Goal: Task Accomplishment & Management: Manage account settings

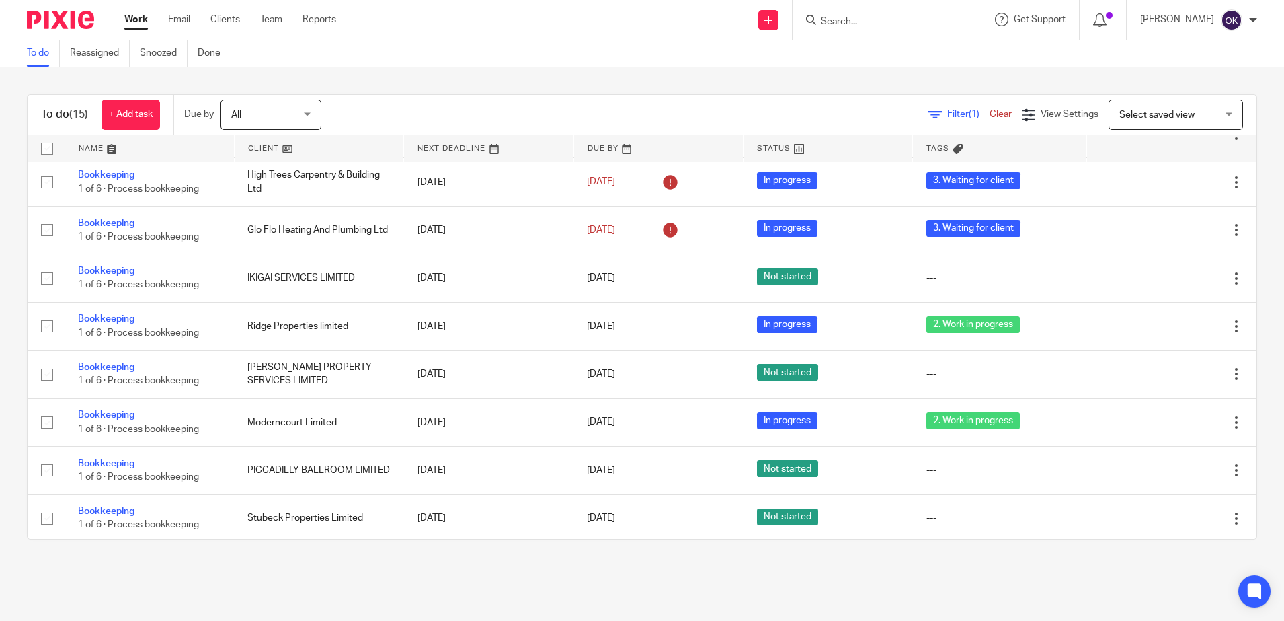
scroll to position [358, 0]
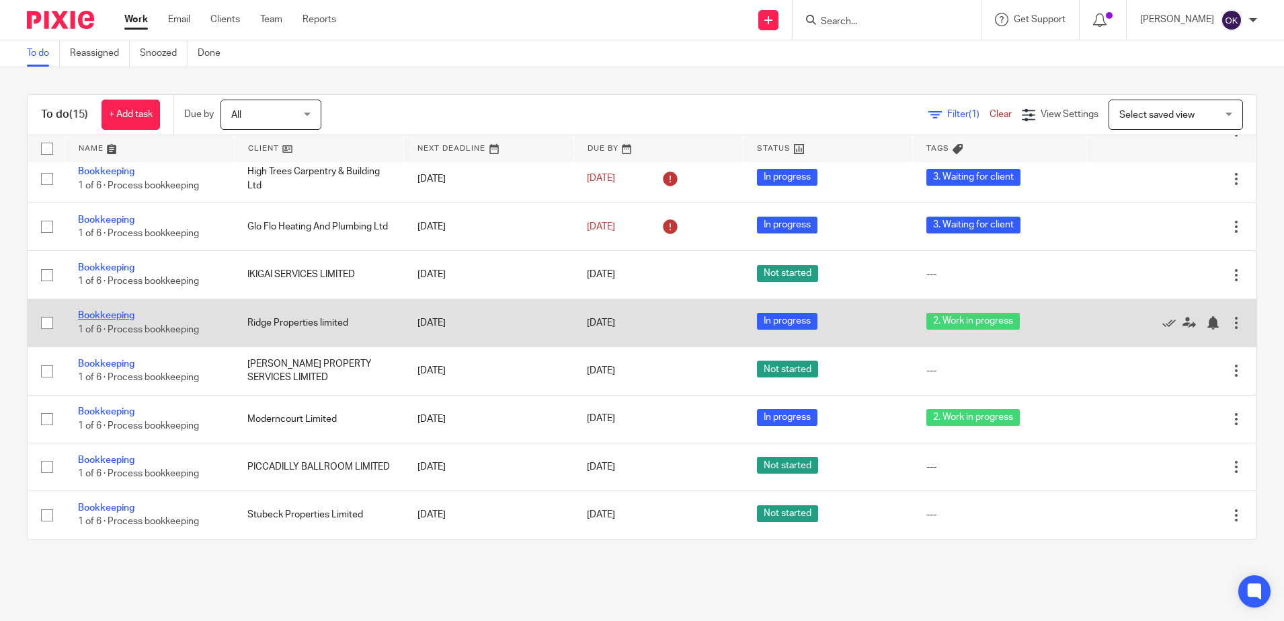
click at [120, 313] on link "Bookkeeping" at bounding box center [106, 315] width 56 height 9
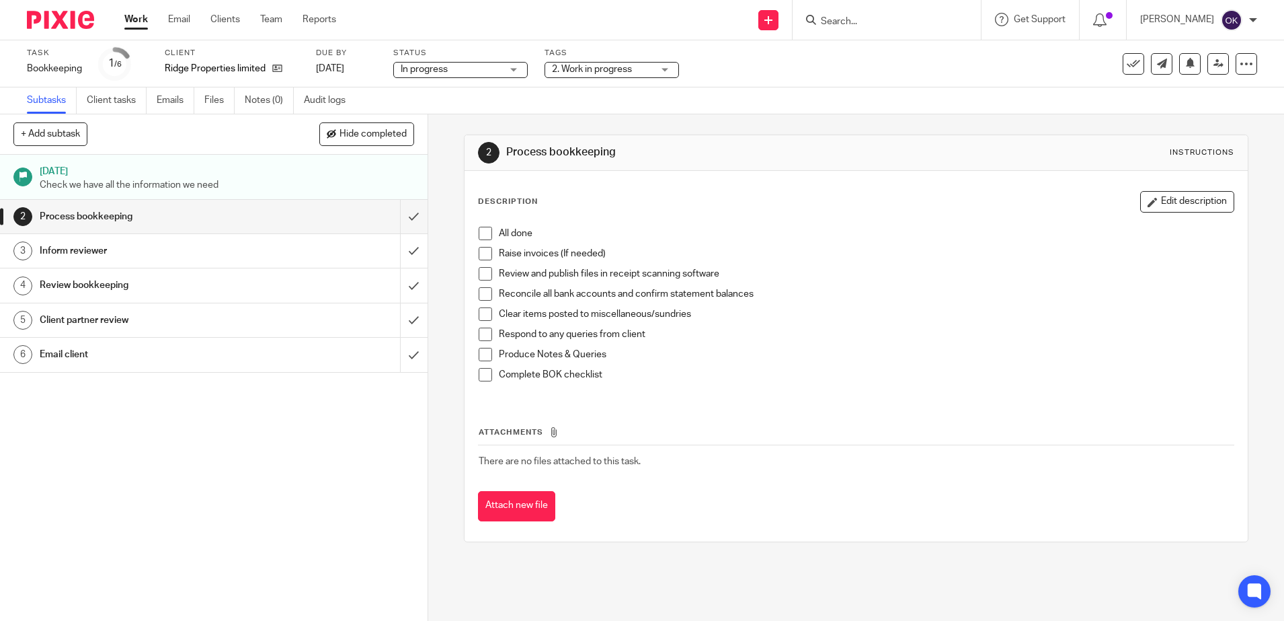
click at [434, 69] on span "In progress" at bounding box center [424, 69] width 47 height 9
click at [439, 118] on span "In progress" at bounding box center [426, 118] width 47 height 9
drag, startPoint x: 576, startPoint y: 76, endPoint x: 567, endPoint y: 100, distance: 25.1
click at [577, 75] on span "2. Work in progress" at bounding box center [602, 70] width 101 height 14
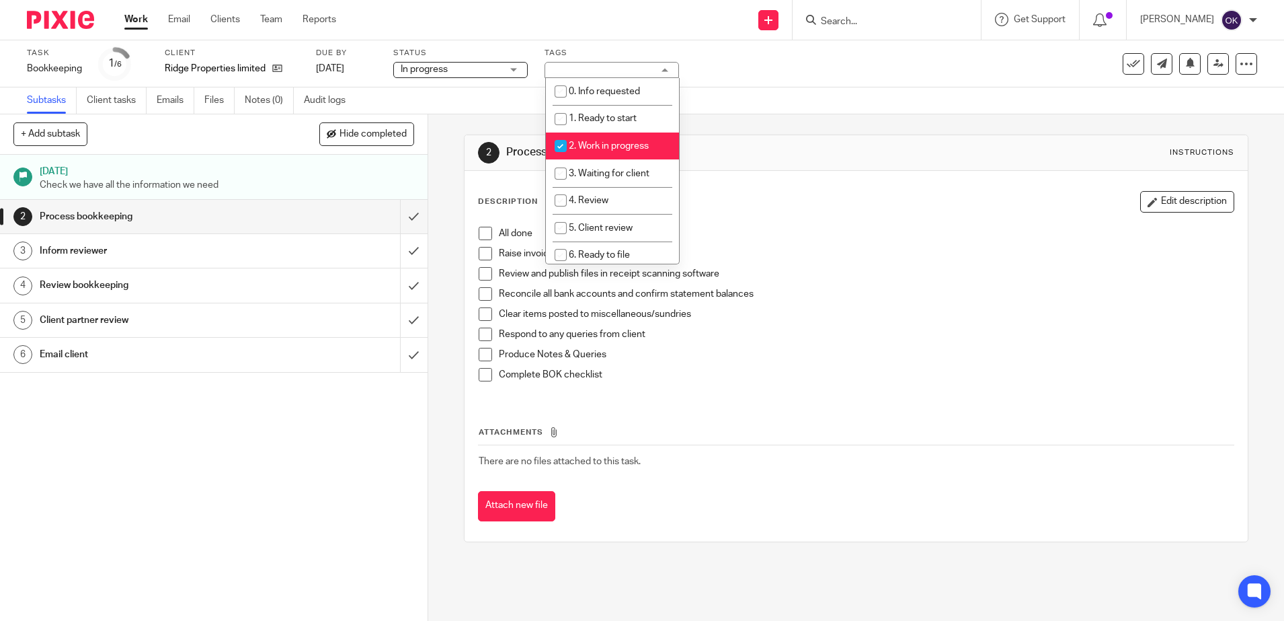
click at [559, 143] on input "checkbox" at bounding box center [561, 146] width 26 height 26
checkbox input "false"
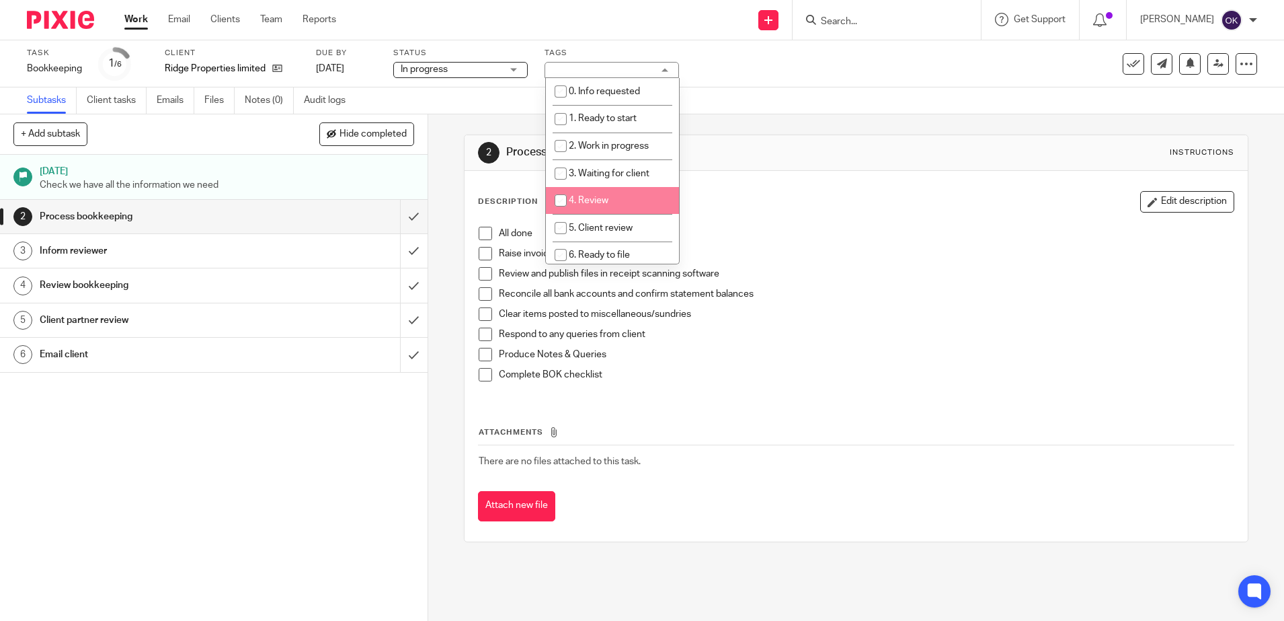
click at [563, 200] on input "checkbox" at bounding box center [561, 201] width 26 height 26
checkbox input "true"
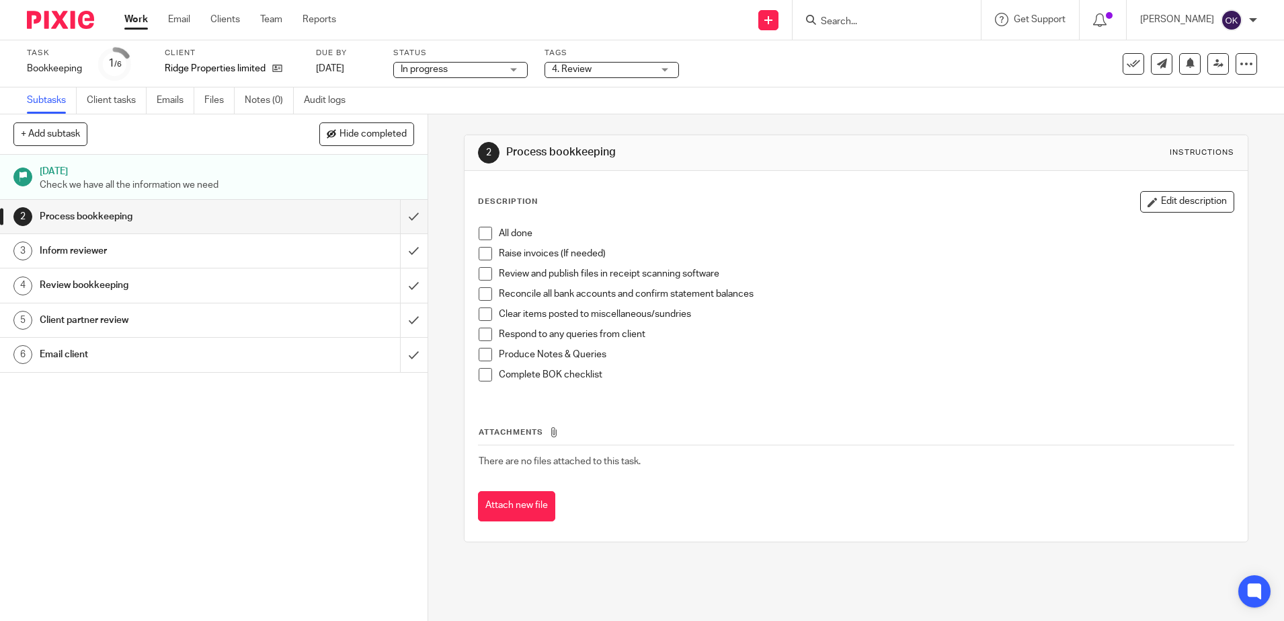
click at [812, 241] on div "All done" at bounding box center [866, 237] width 735 height 20
click at [479, 232] on span at bounding box center [485, 233] width 13 height 13
click at [481, 251] on span at bounding box center [485, 253] width 13 height 13
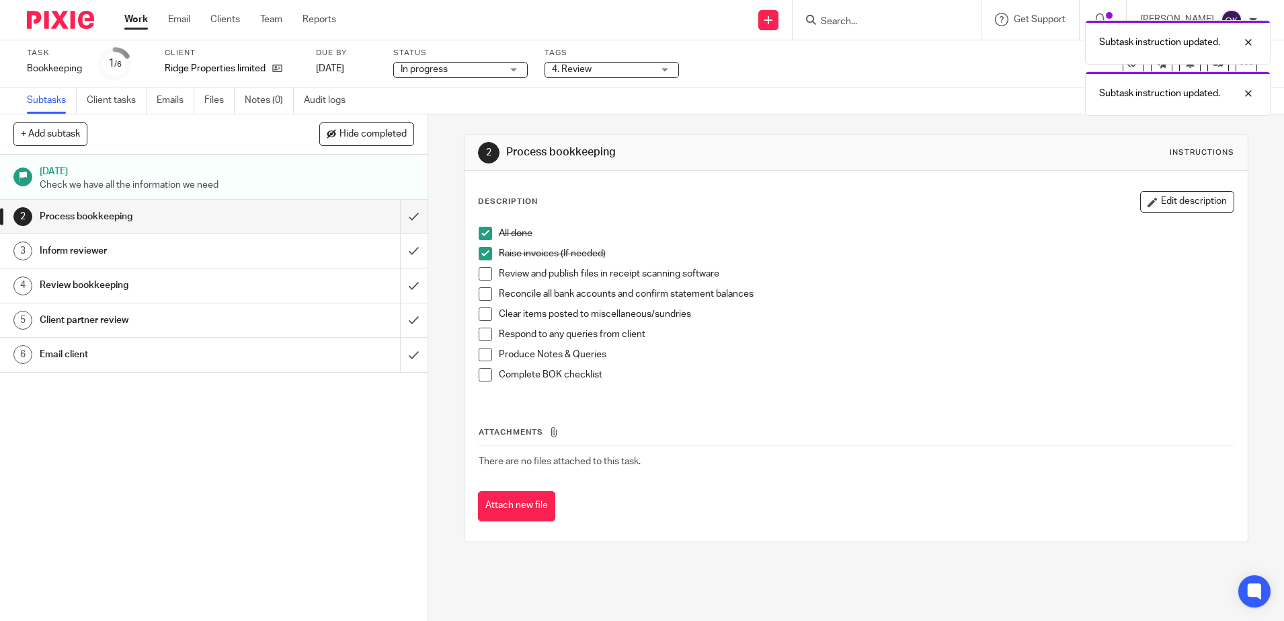
click at [479, 279] on span at bounding box center [485, 273] width 13 height 13
drag, startPoint x: 481, startPoint y: 294, endPoint x: 483, endPoint y: 311, distance: 16.2
click at [481, 295] on span at bounding box center [485, 293] width 13 height 13
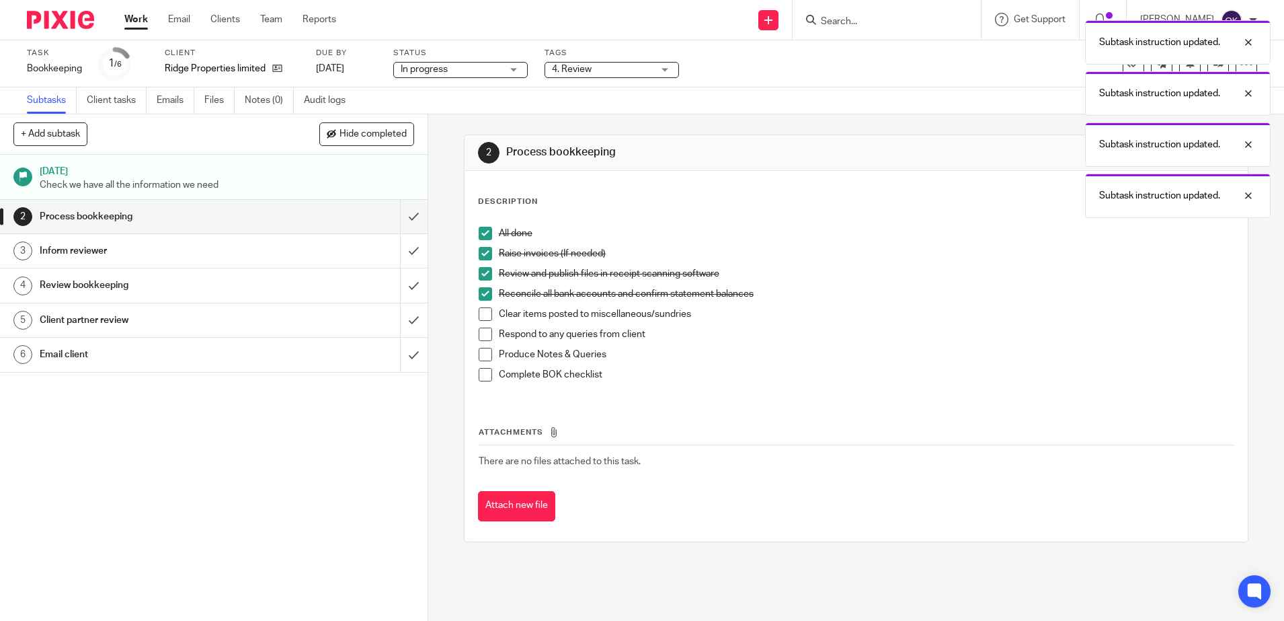
drag, startPoint x: 480, startPoint y: 317, endPoint x: 483, endPoint y: 330, distance: 13.1
click at [480, 318] on span at bounding box center [485, 313] width 13 height 13
click at [481, 331] on span at bounding box center [485, 333] width 13 height 13
click at [485, 354] on span at bounding box center [485, 354] width 13 height 13
click at [485, 373] on span at bounding box center [485, 374] width 13 height 13
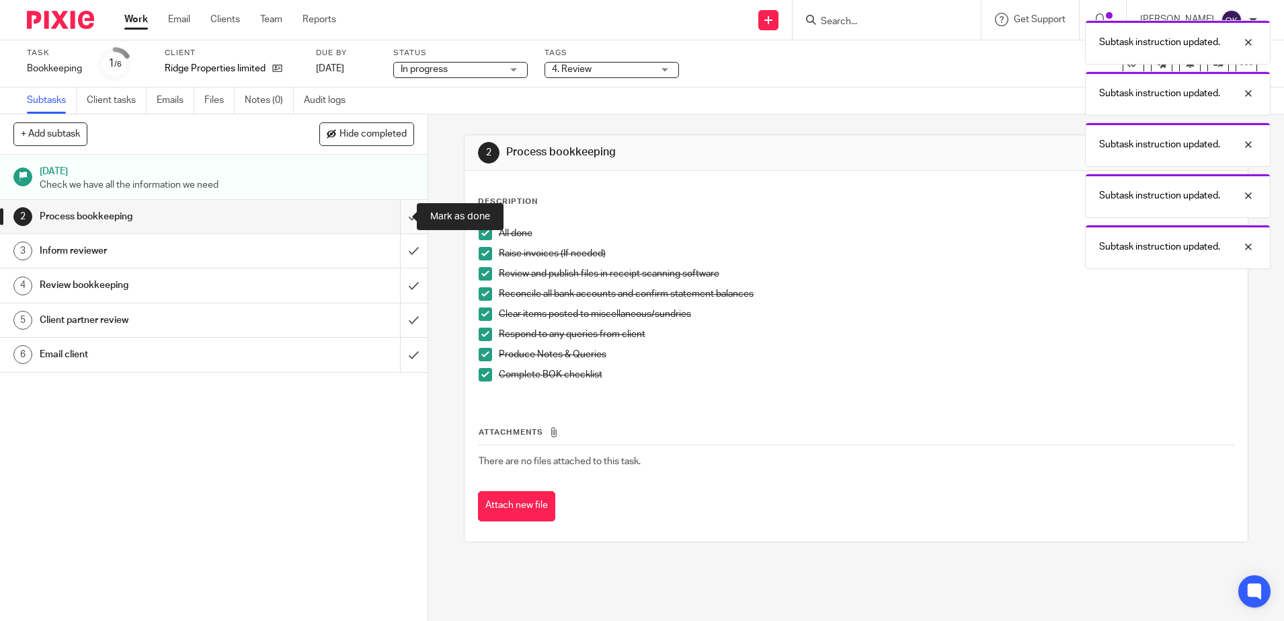
click at [400, 223] on input "submit" at bounding box center [214, 217] width 428 height 34
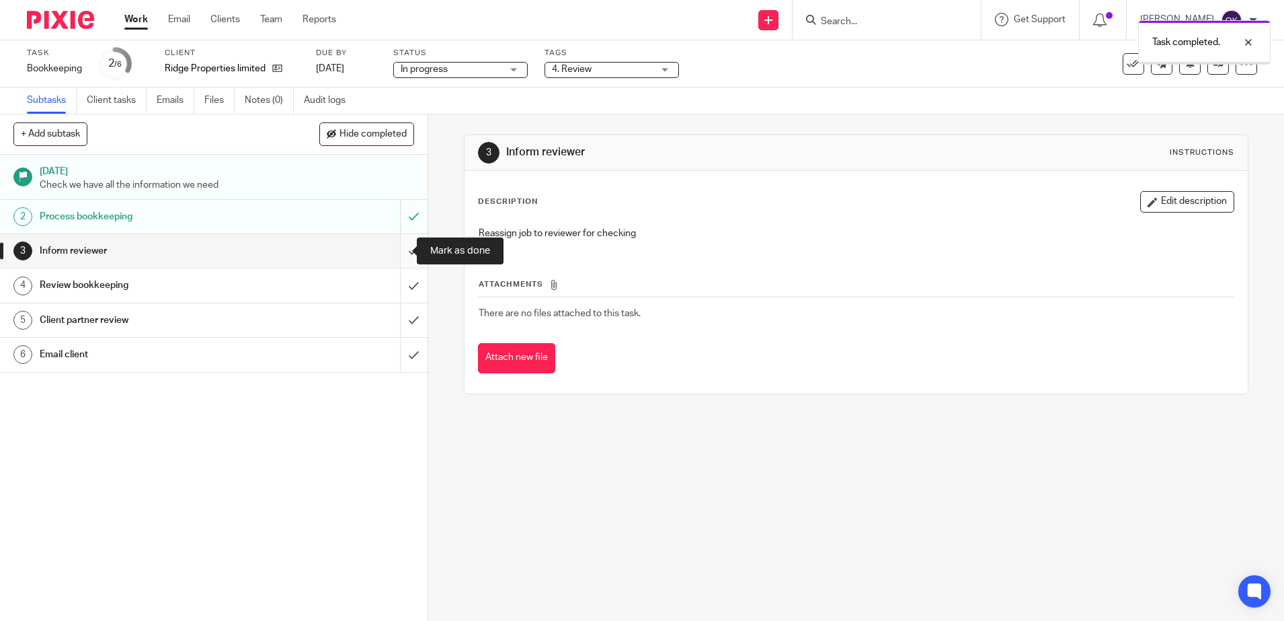
click at [393, 247] on input "submit" at bounding box center [214, 251] width 428 height 34
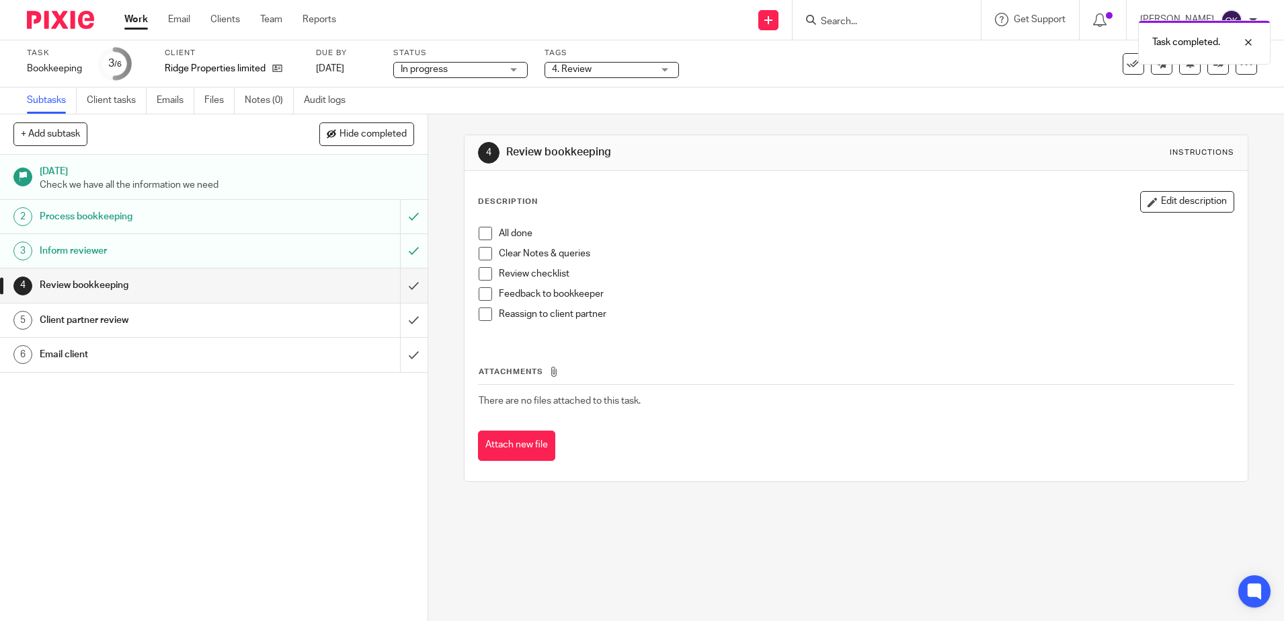
click at [481, 232] on span at bounding box center [485, 233] width 13 height 13
drag, startPoint x: 482, startPoint y: 253, endPoint x: 484, endPoint y: 277, distance: 24.3
click at [482, 254] on span at bounding box center [485, 253] width 13 height 13
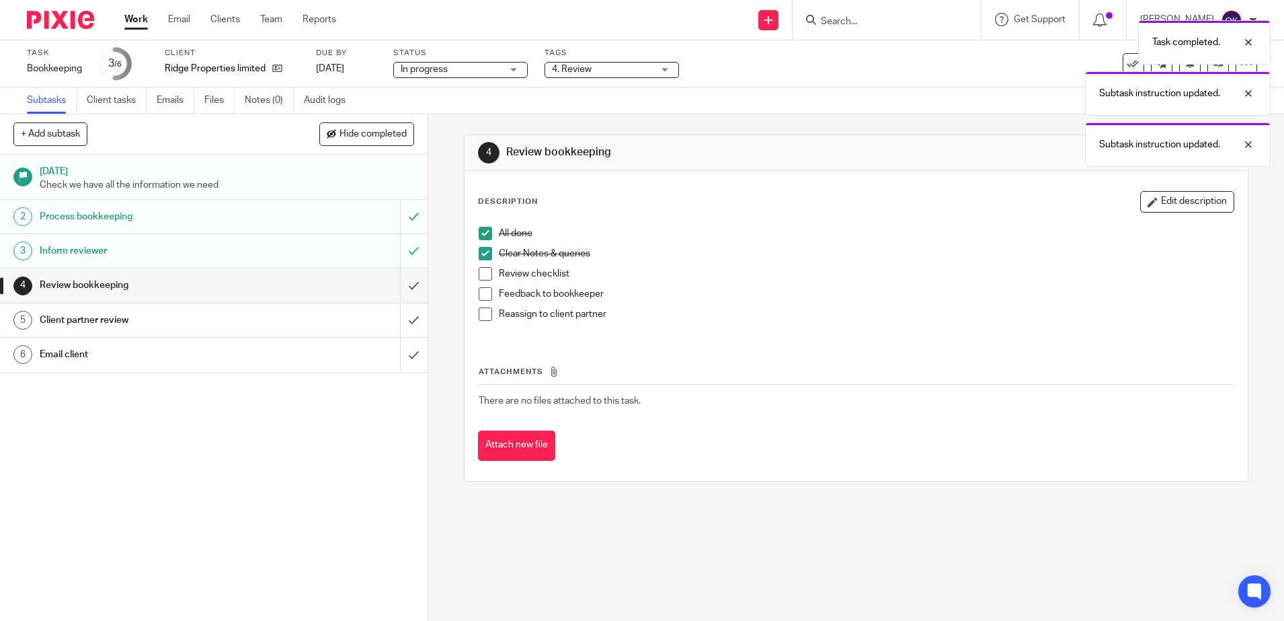
click at [483, 280] on span at bounding box center [485, 273] width 13 height 13
click at [479, 298] on span at bounding box center [485, 293] width 13 height 13
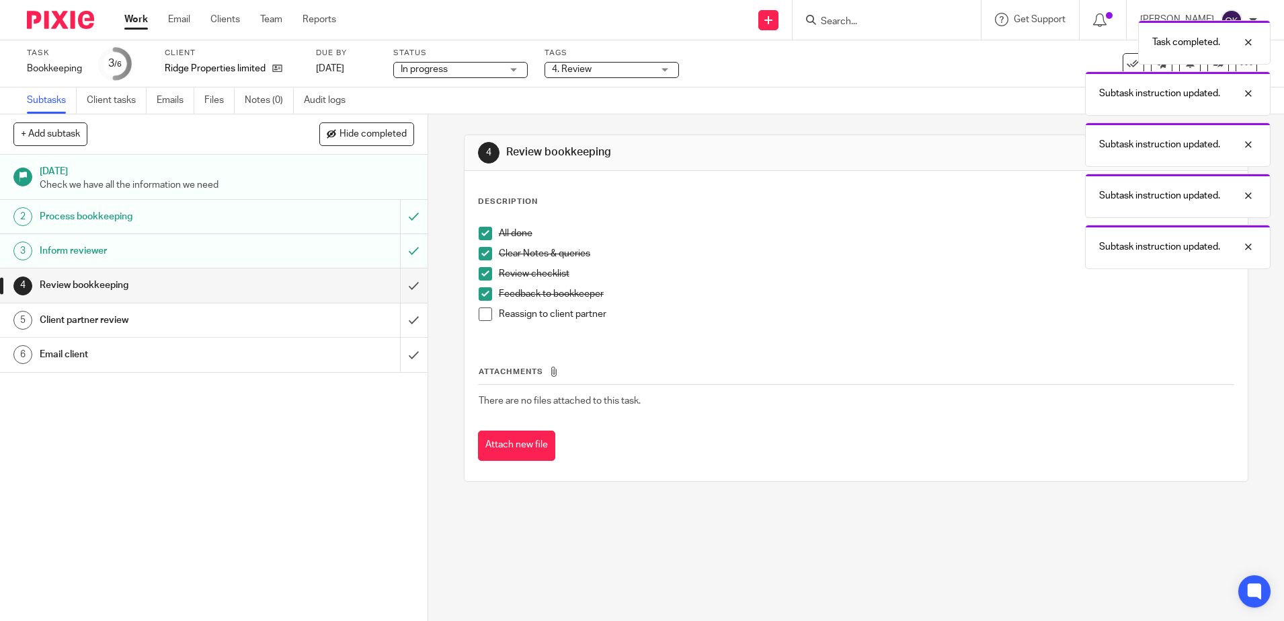
click at [479, 311] on span at bounding box center [485, 313] width 13 height 13
click at [395, 292] on input "submit" at bounding box center [214, 285] width 428 height 34
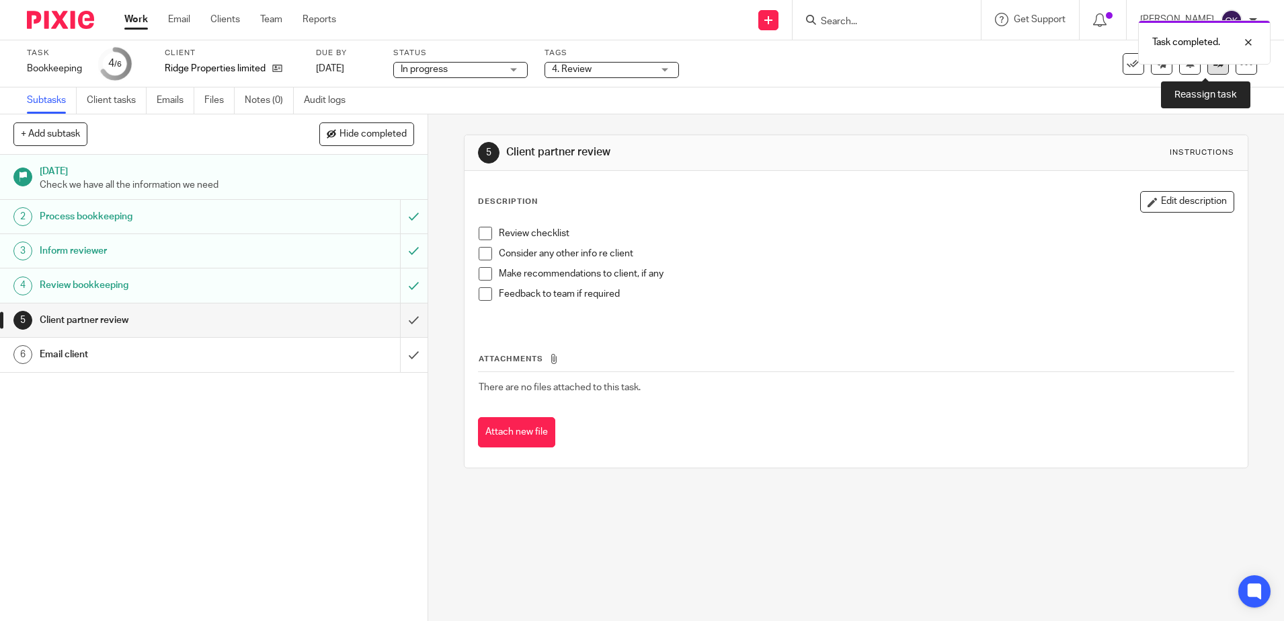
click at [1208, 71] on link at bounding box center [1219, 64] width 22 height 22
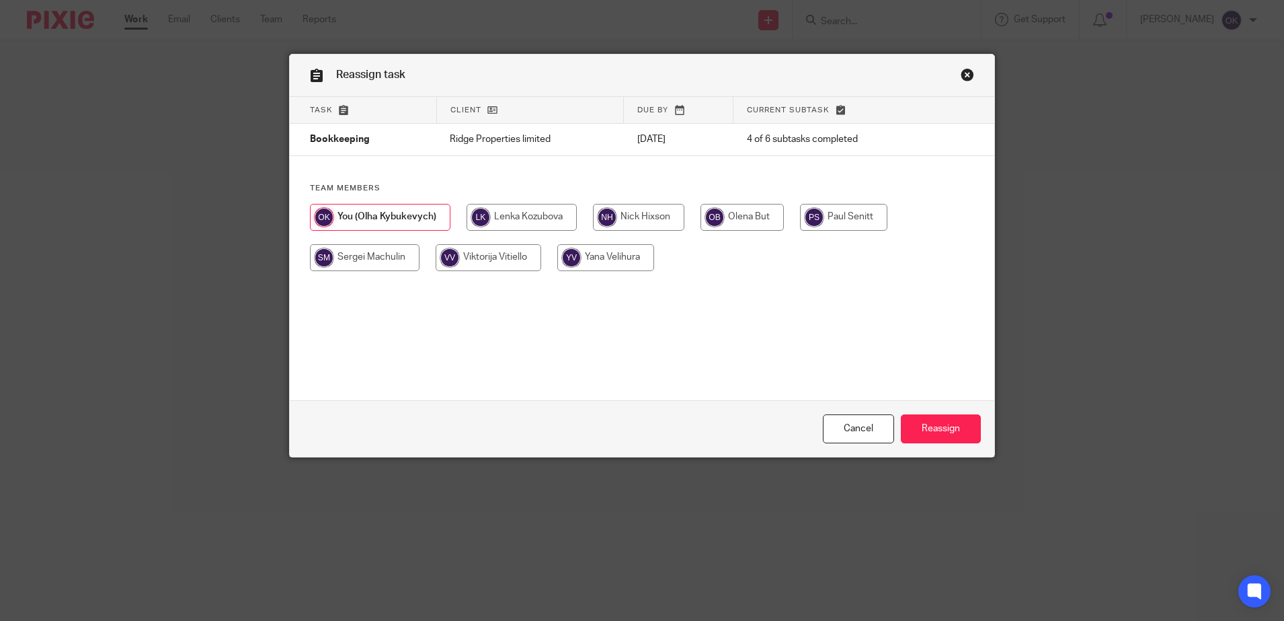
click at [629, 223] on input "radio" at bounding box center [638, 217] width 91 height 27
radio input "true"
click at [926, 419] on input "Reassign" at bounding box center [941, 428] width 80 height 29
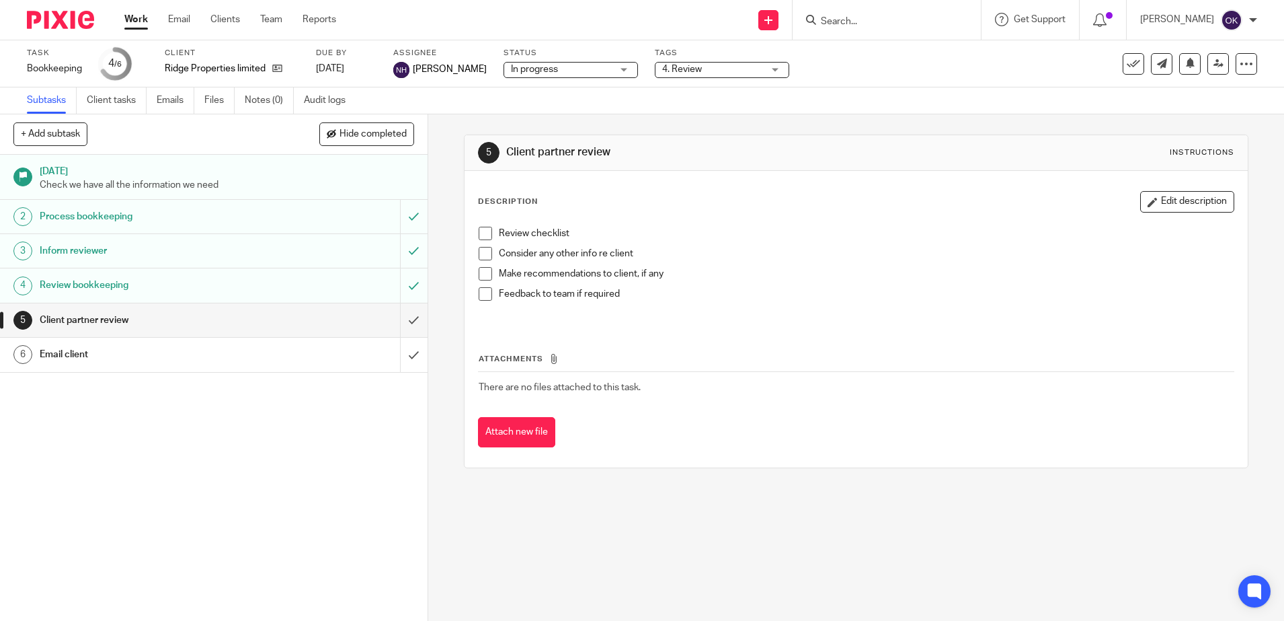
click at [61, 31] on div at bounding box center [55, 20] width 111 height 40
click at [58, 22] on img at bounding box center [60, 20] width 67 height 18
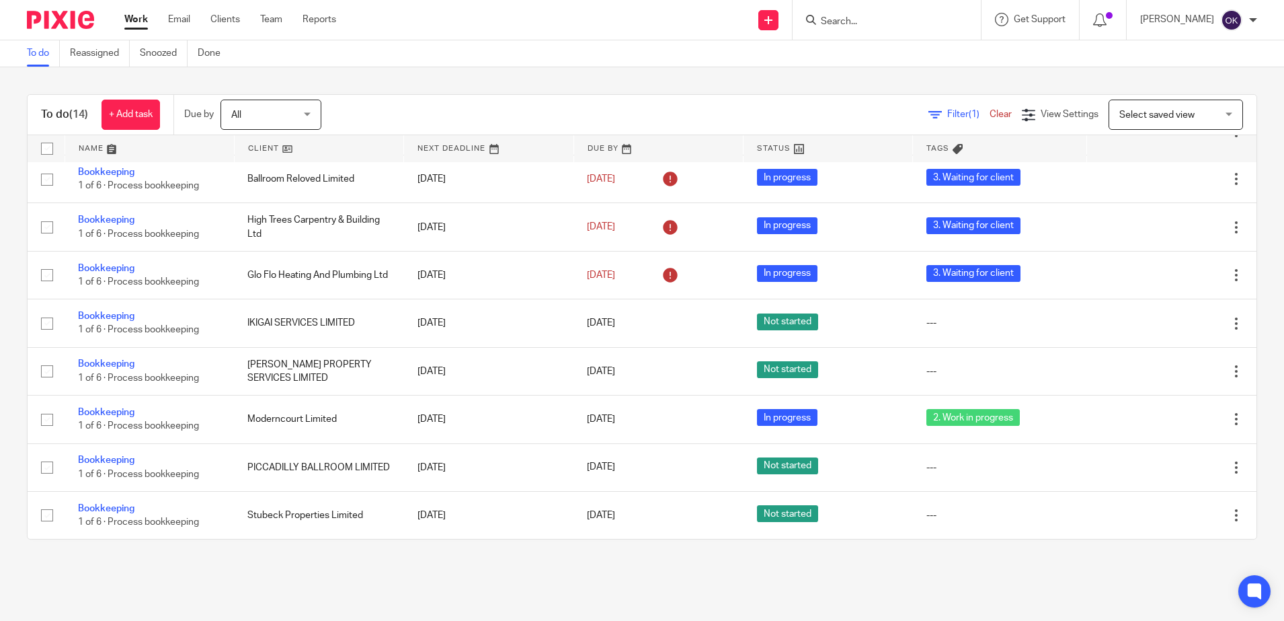
scroll to position [310, 0]
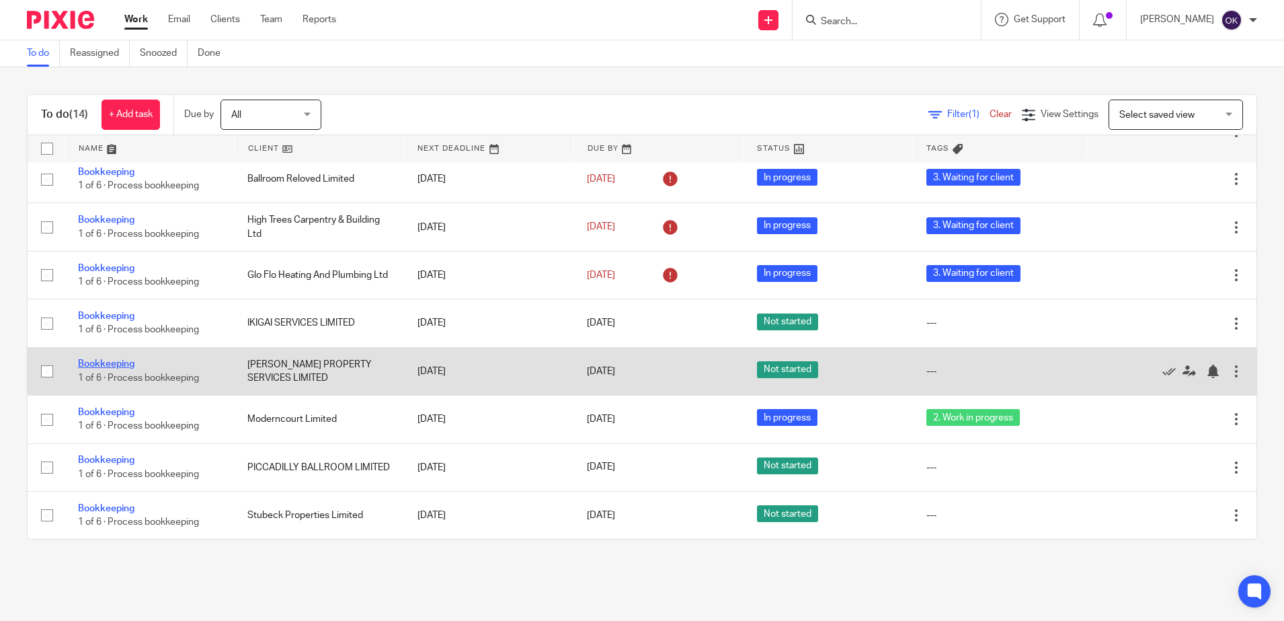
click at [97, 361] on link "Bookkeeping" at bounding box center [106, 363] width 56 height 9
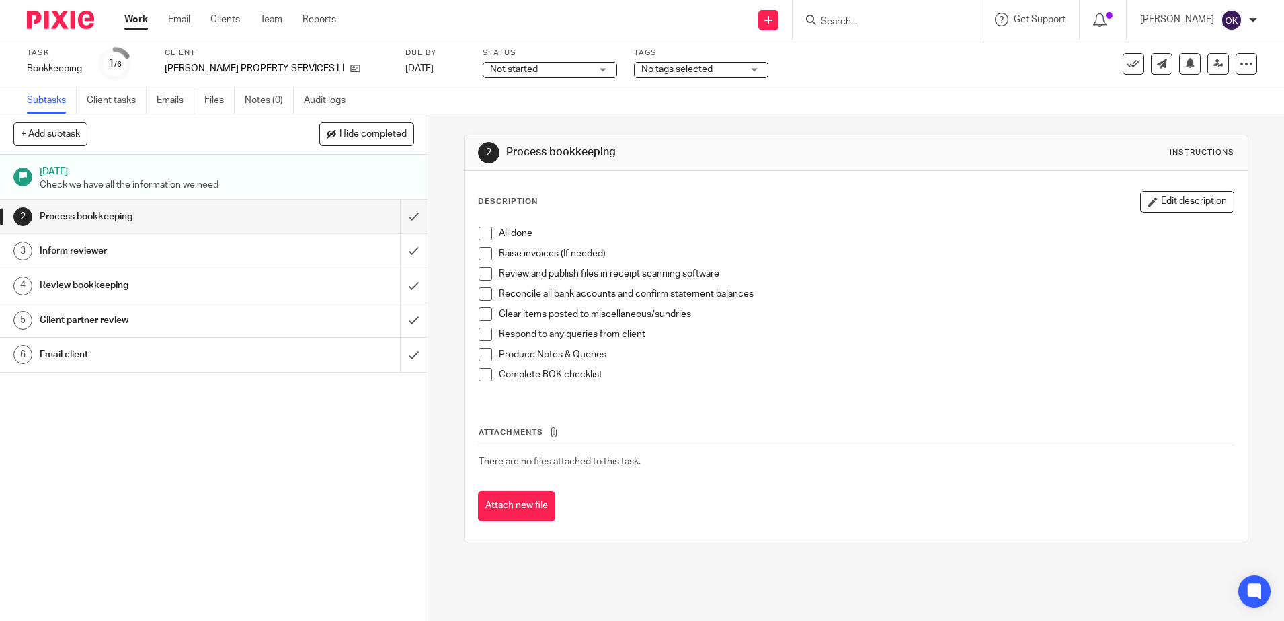
click at [502, 71] on span "Not started" at bounding box center [514, 69] width 48 height 9
click at [479, 123] on li "In progress" at bounding box center [514, 119] width 133 height 28
click at [641, 70] on span "No tags selected" at bounding box center [676, 69] width 71 height 9
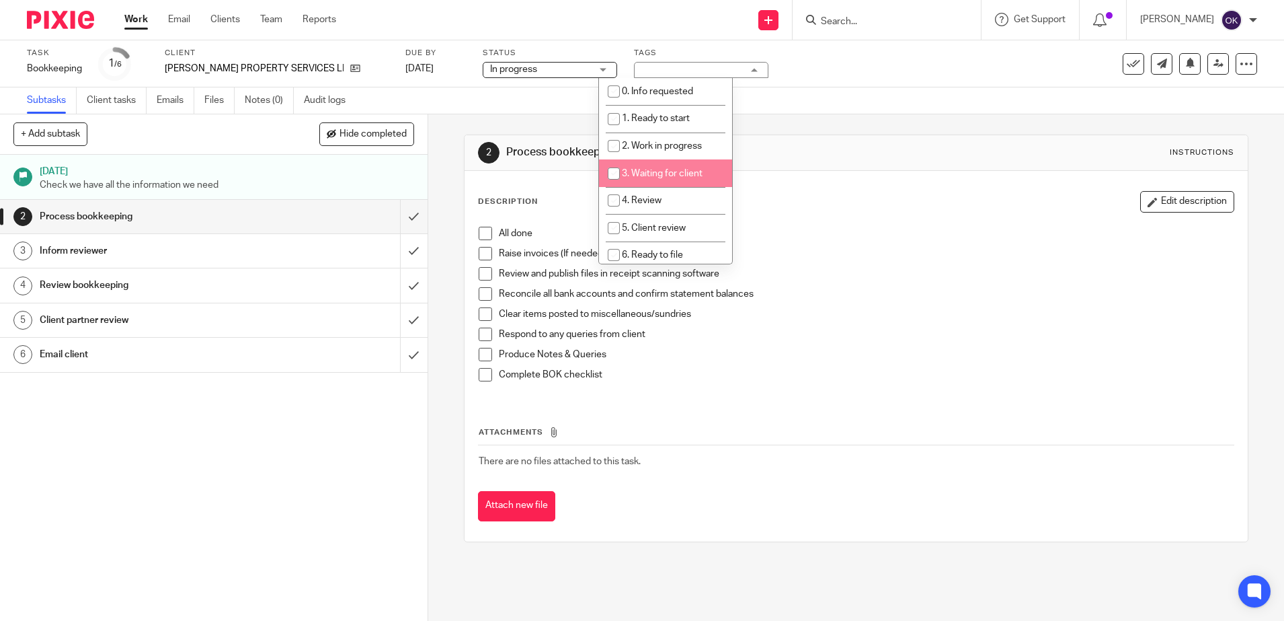
click at [617, 169] on input "checkbox" at bounding box center [614, 174] width 26 height 26
checkbox input "true"
click at [71, 24] on img at bounding box center [60, 20] width 67 height 18
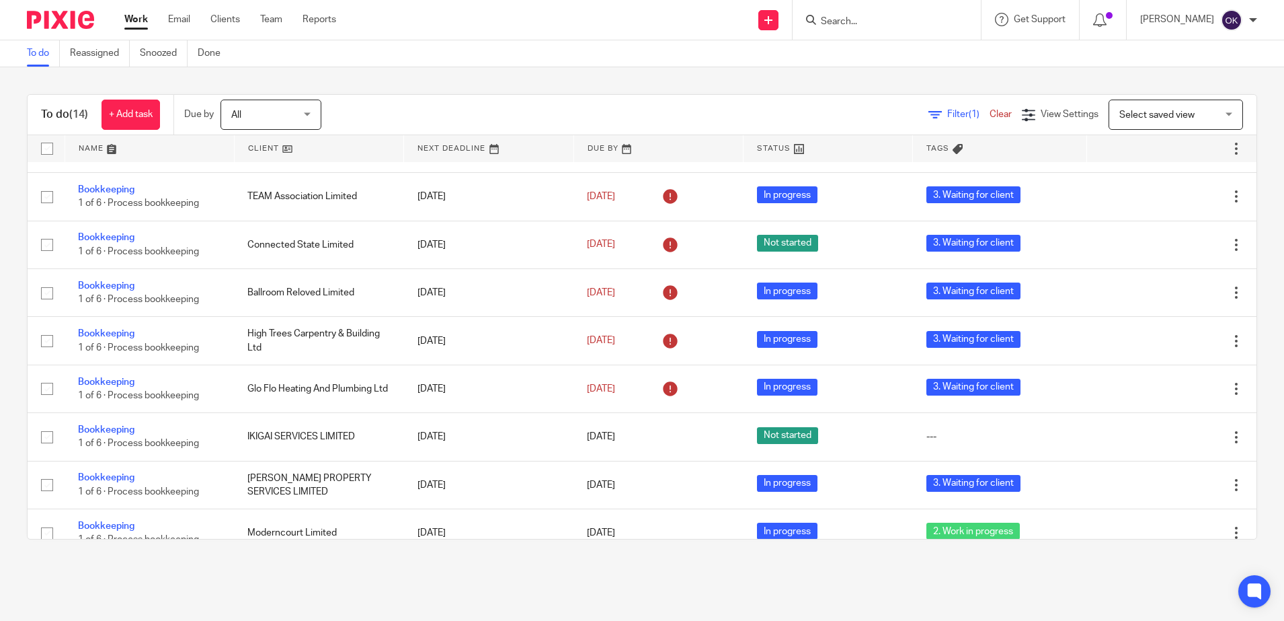
scroll to position [196, 0]
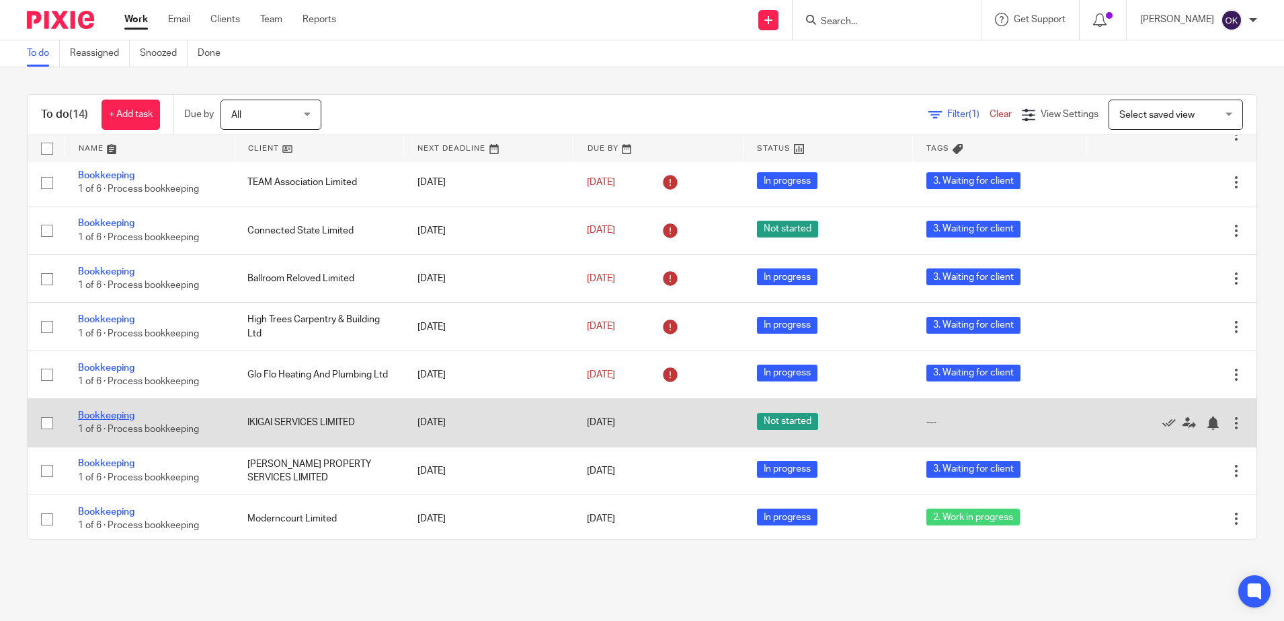
click at [126, 420] on link "Bookkeeping" at bounding box center [106, 415] width 56 height 9
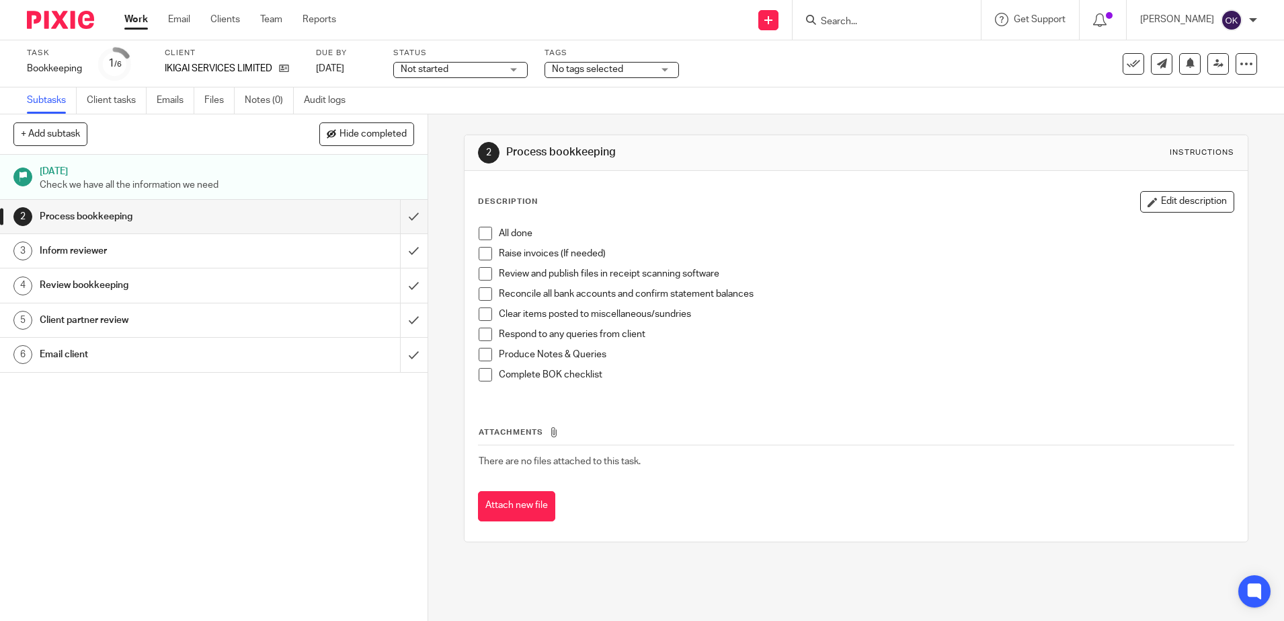
click at [567, 72] on span "No tags selected" at bounding box center [587, 69] width 71 height 9
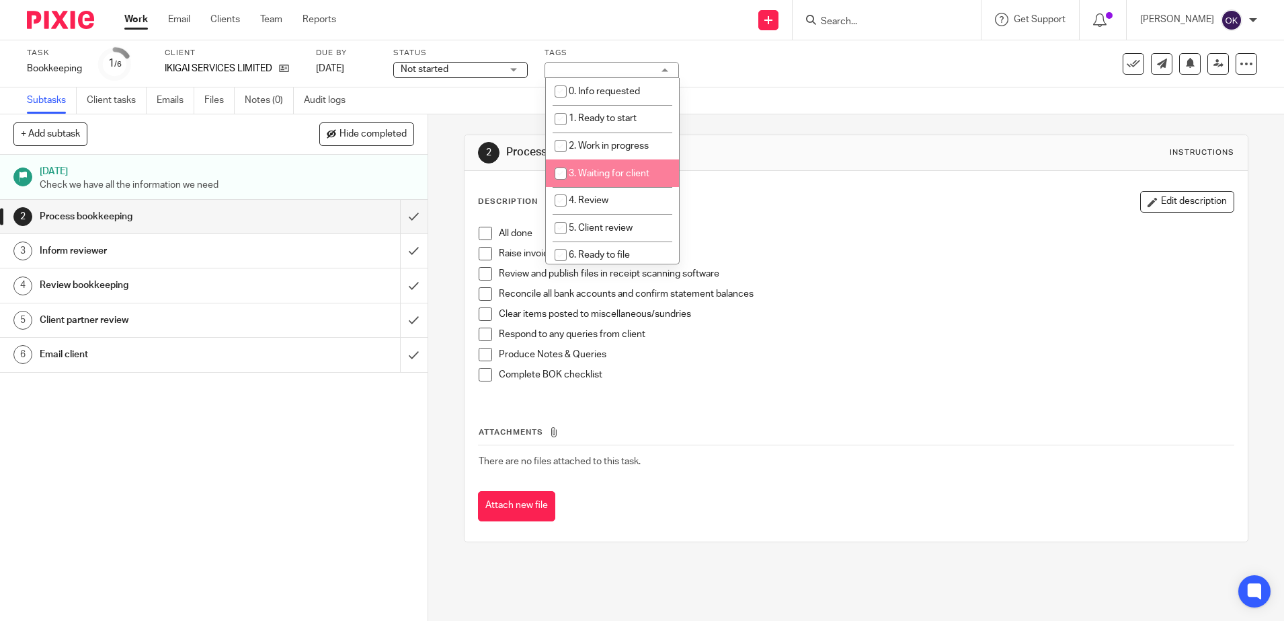
click at [569, 172] on input "checkbox" at bounding box center [561, 174] width 26 height 26
checkbox input "true"
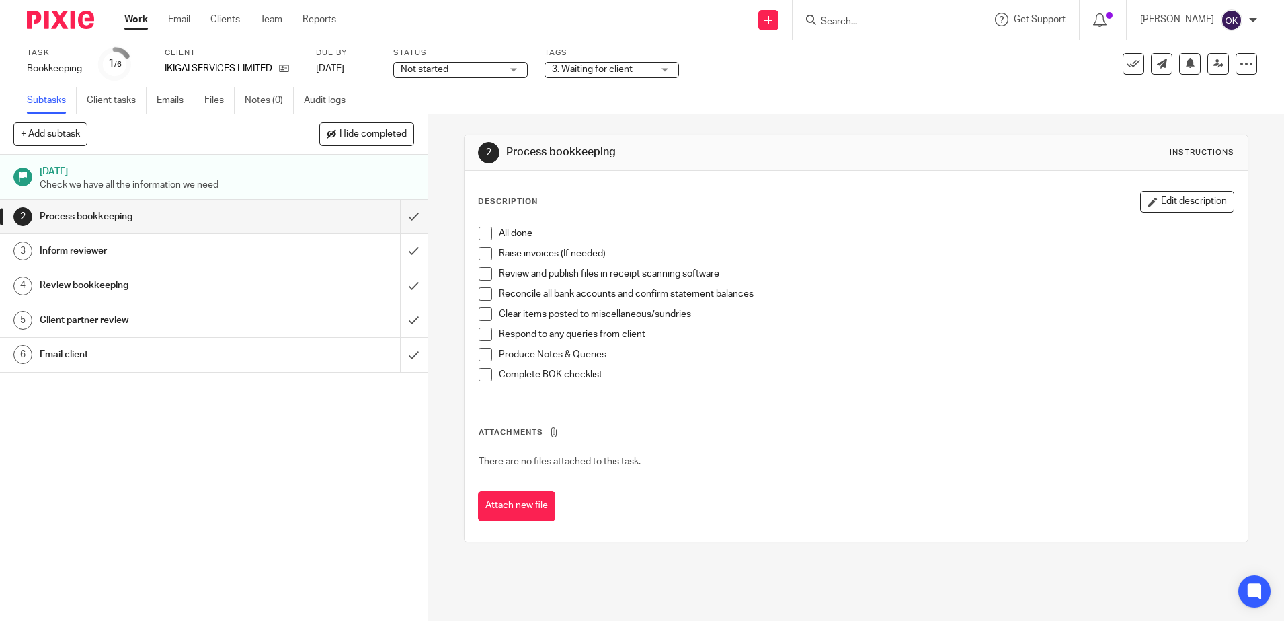
click at [56, 24] on img at bounding box center [60, 20] width 67 height 18
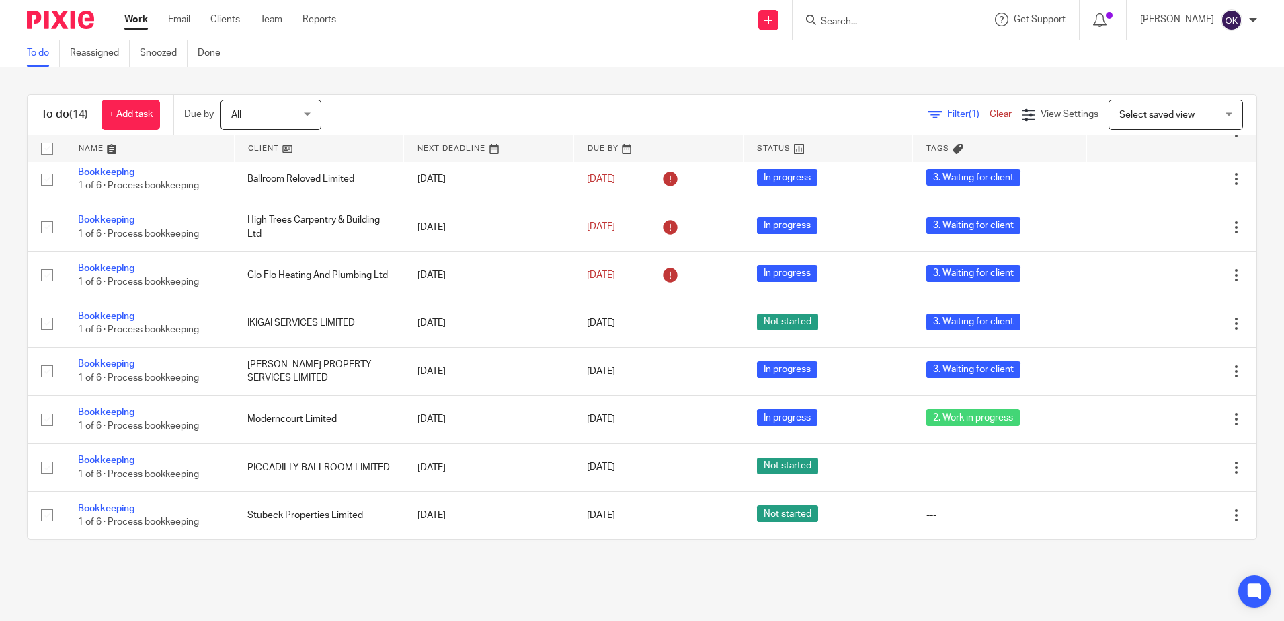
scroll to position [310, 0]
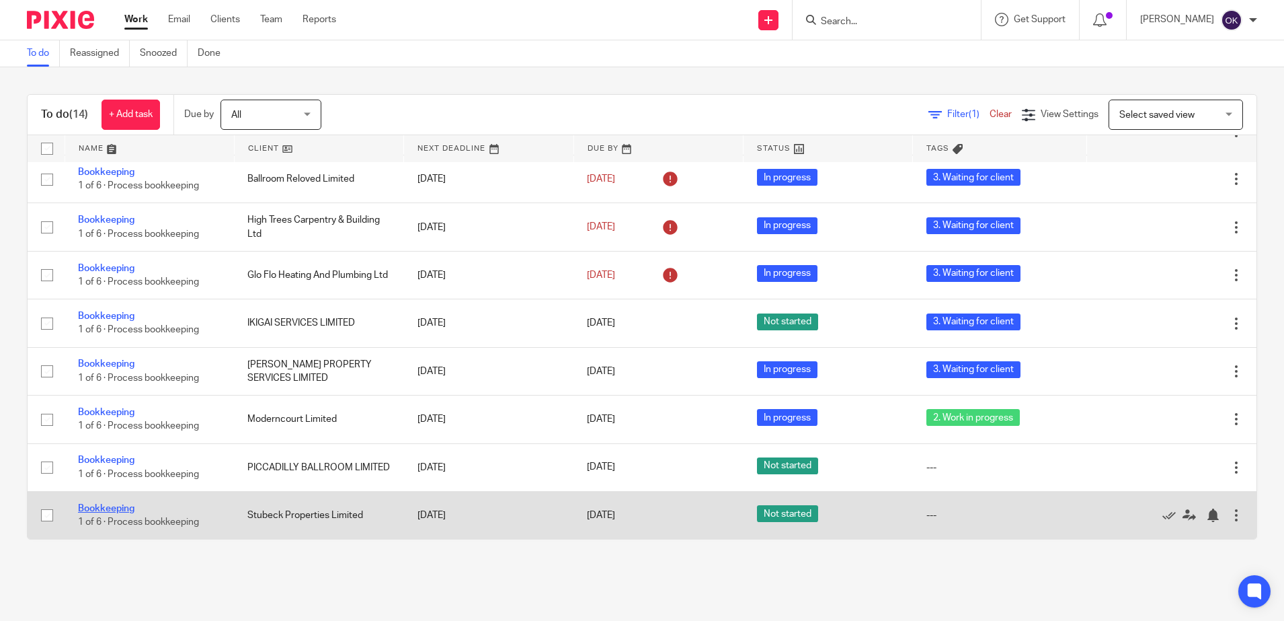
click at [102, 504] on link "Bookkeeping" at bounding box center [106, 508] width 56 height 9
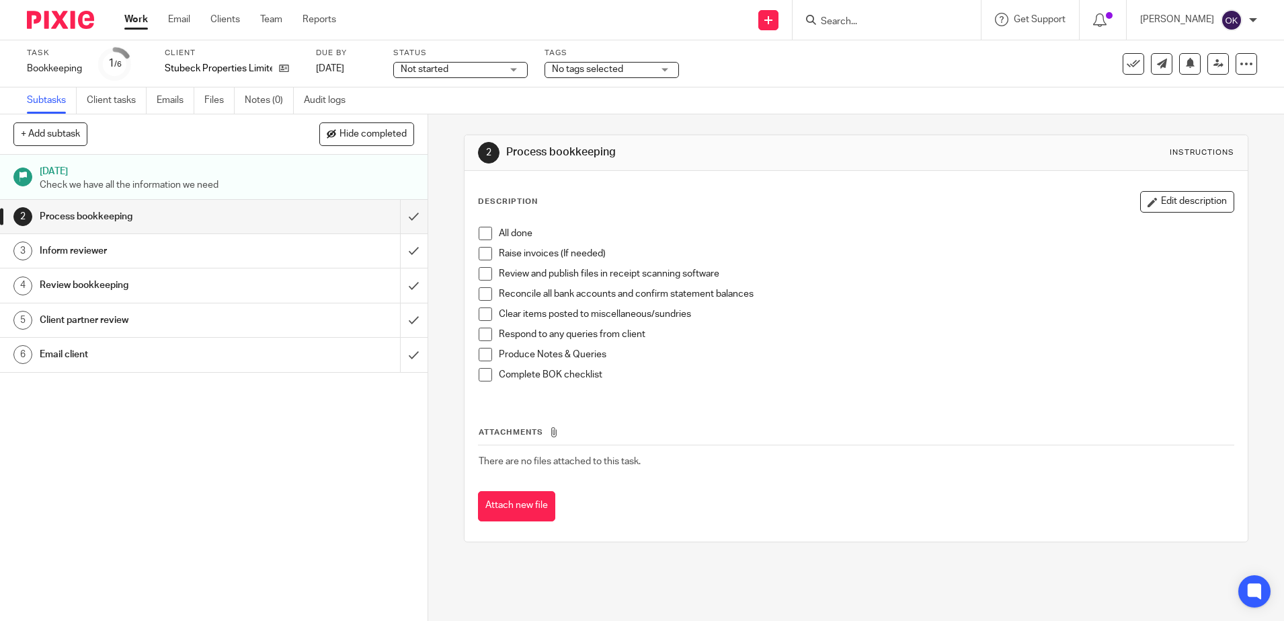
click at [580, 69] on span "No tags selected" at bounding box center [587, 69] width 71 height 9
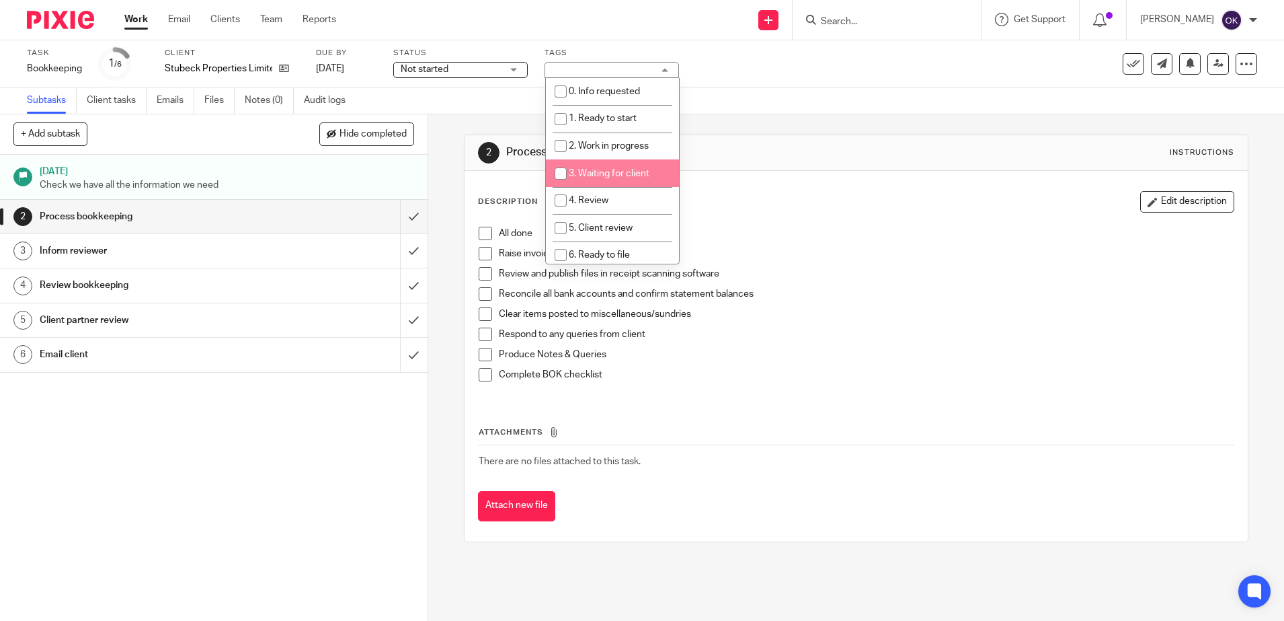
click at [558, 171] on input "checkbox" at bounding box center [561, 174] width 26 height 26
checkbox input "true"
drag, startPoint x: 58, startPoint y: 17, endPoint x: 69, endPoint y: 27, distance: 14.8
click at [58, 18] on img at bounding box center [60, 20] width 67 height 18
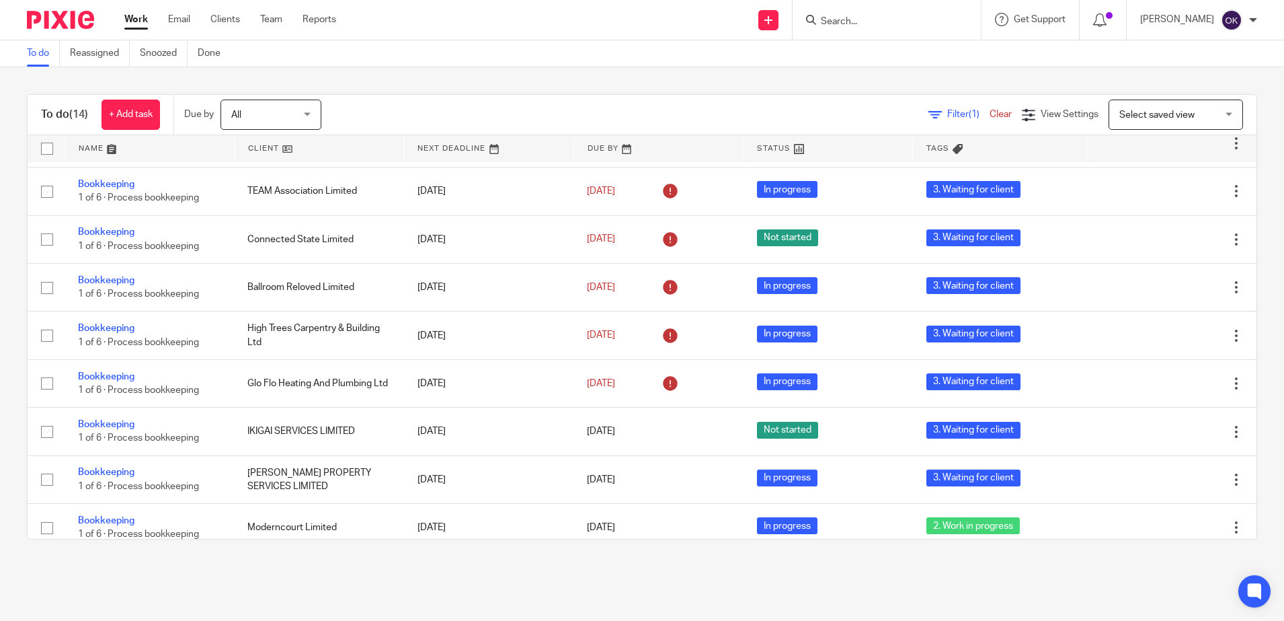
scroll to position [193, 0]
